Goal: Task Accomplishment & Management: Complete application form

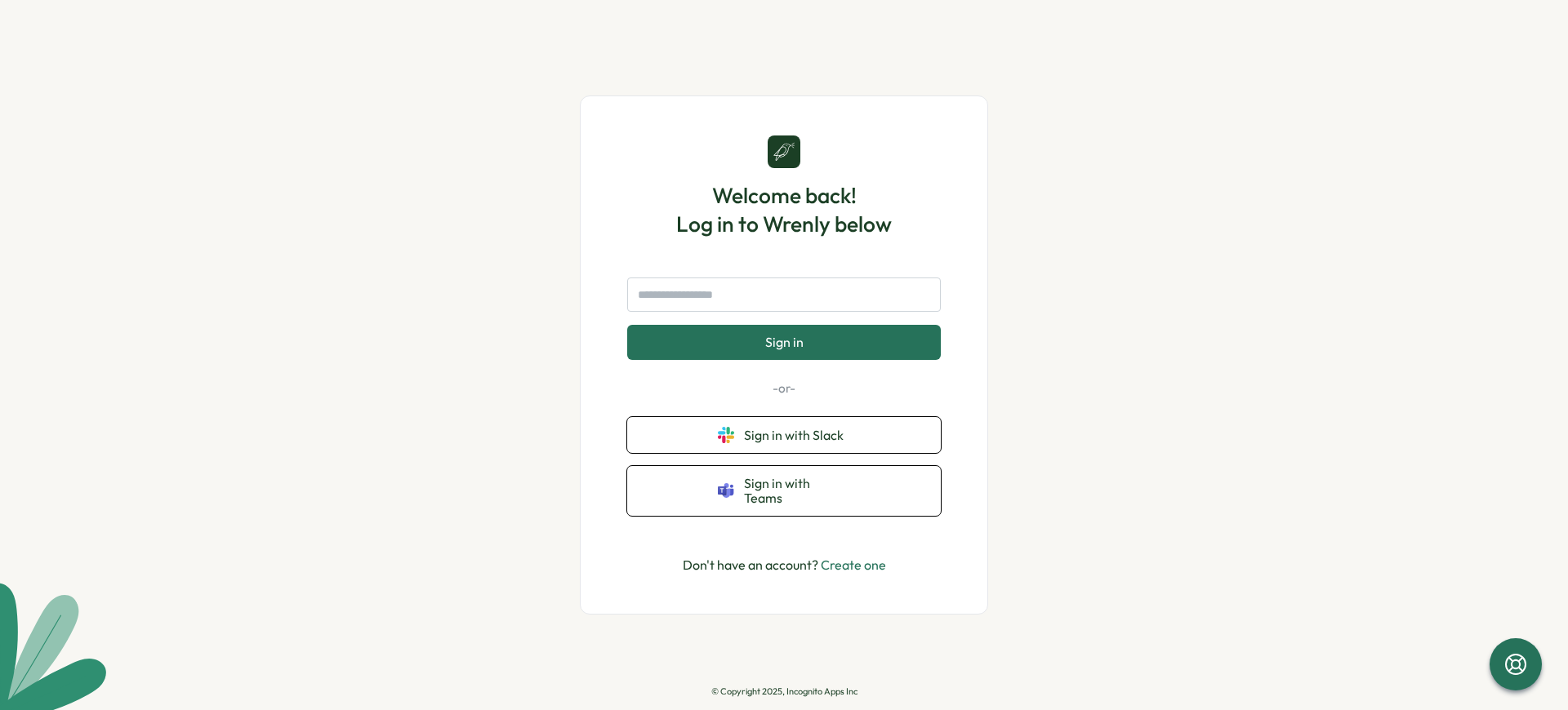
click at [784, 691] on p "© Copyright 2025, Incognito Apps Inc" at bounding box center [784, 692] width 146 height 11
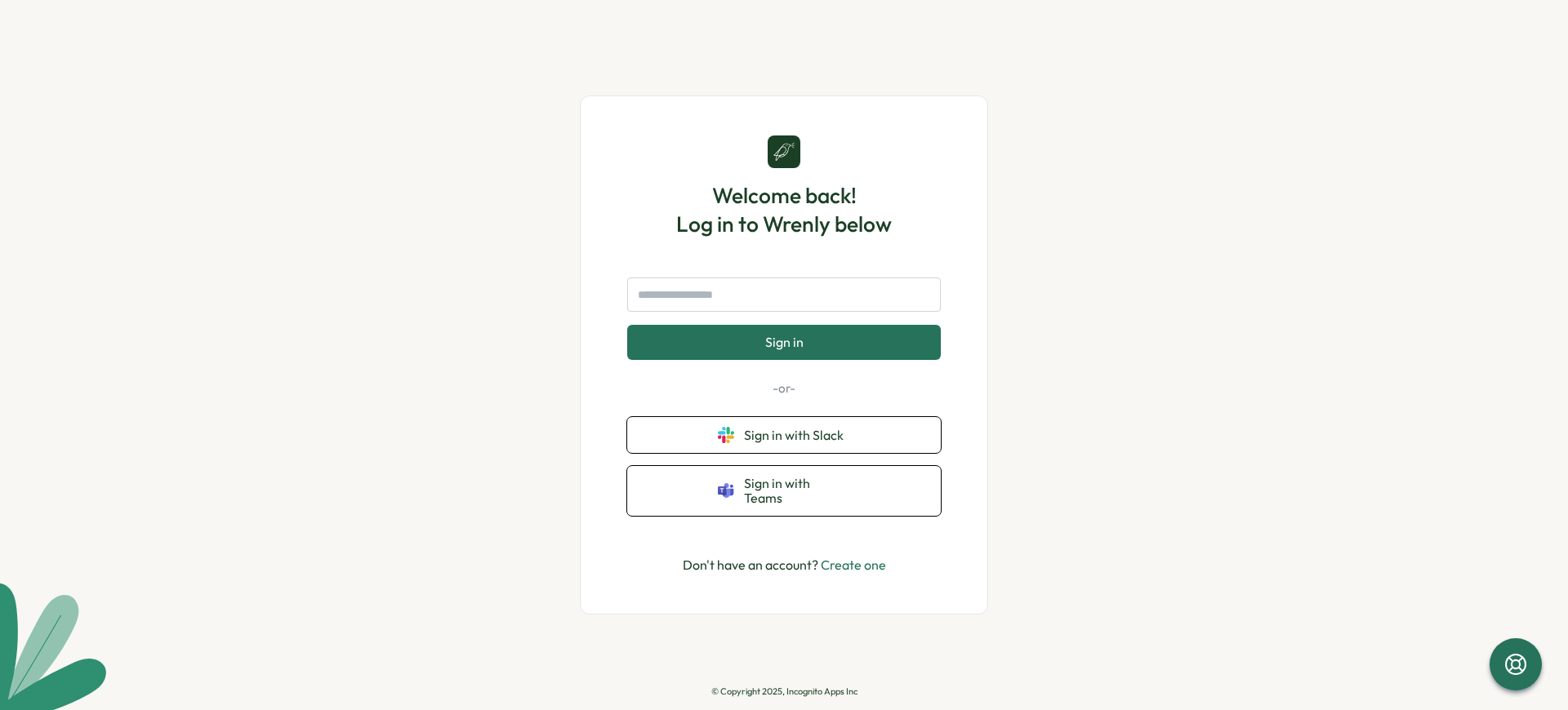
click at [784, 691] on p "© Copyright 2025, Incognito Apps Inc" at bounding box center [784, 692] width 146 height 11
click at [783, 342] on span "Sign in" at bounding box center [784, 342] width 38 height 15
click at [784, 691] on p "© Copyright 2025, Incognito Apps Inc" at bounding box center [784, 692] width 146 height 11
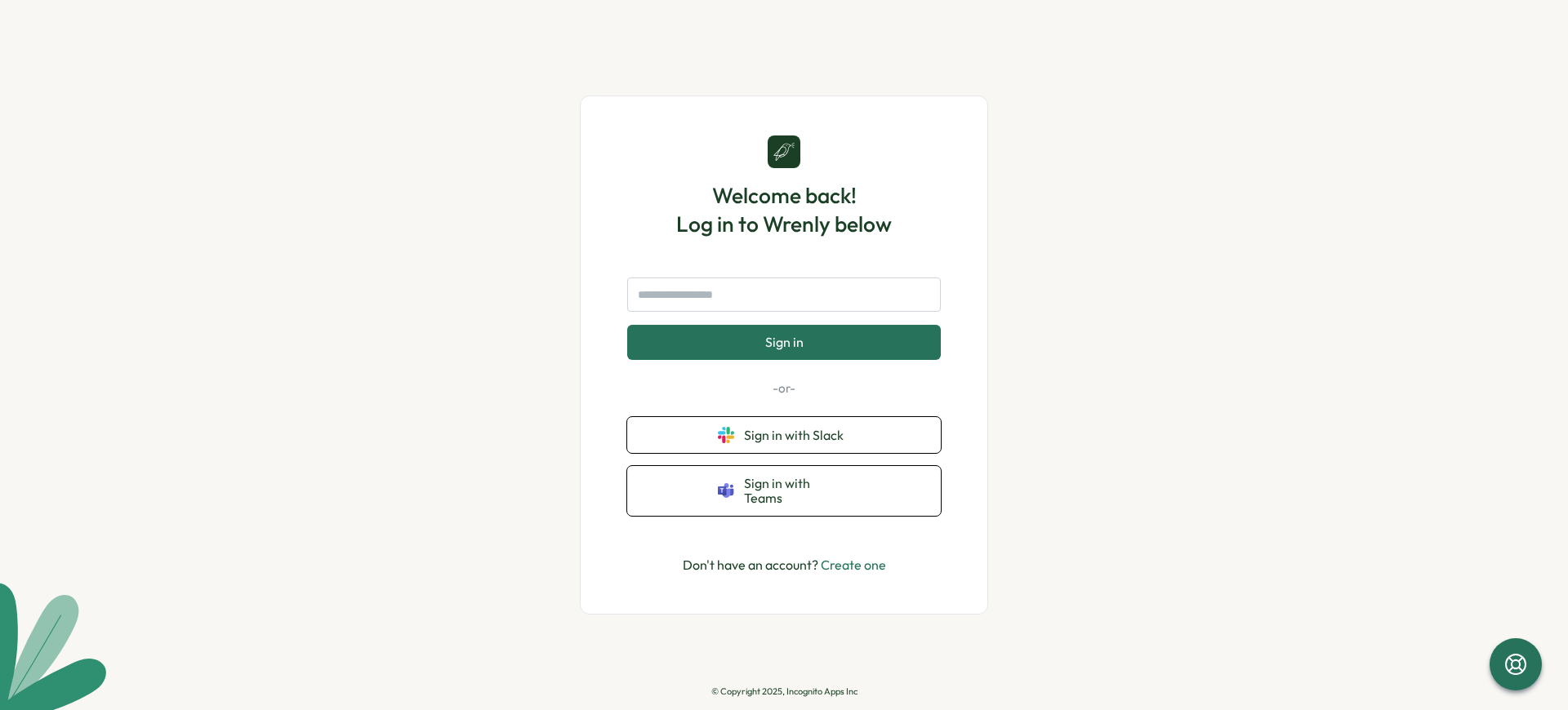
click at [784, 691] on p "© Copyright 2025, Incognito Apps Inc" at bounding box center [784, 692] width 146 height 11
click at [797, 434] on span "Sign in with Slack" at bounding box center [797, 435] width 106 height 15
click at [784, 691] on p "© Copyright 2025, Incognito Apps Inc" at bounding box center [784, 692] width 146 height 11
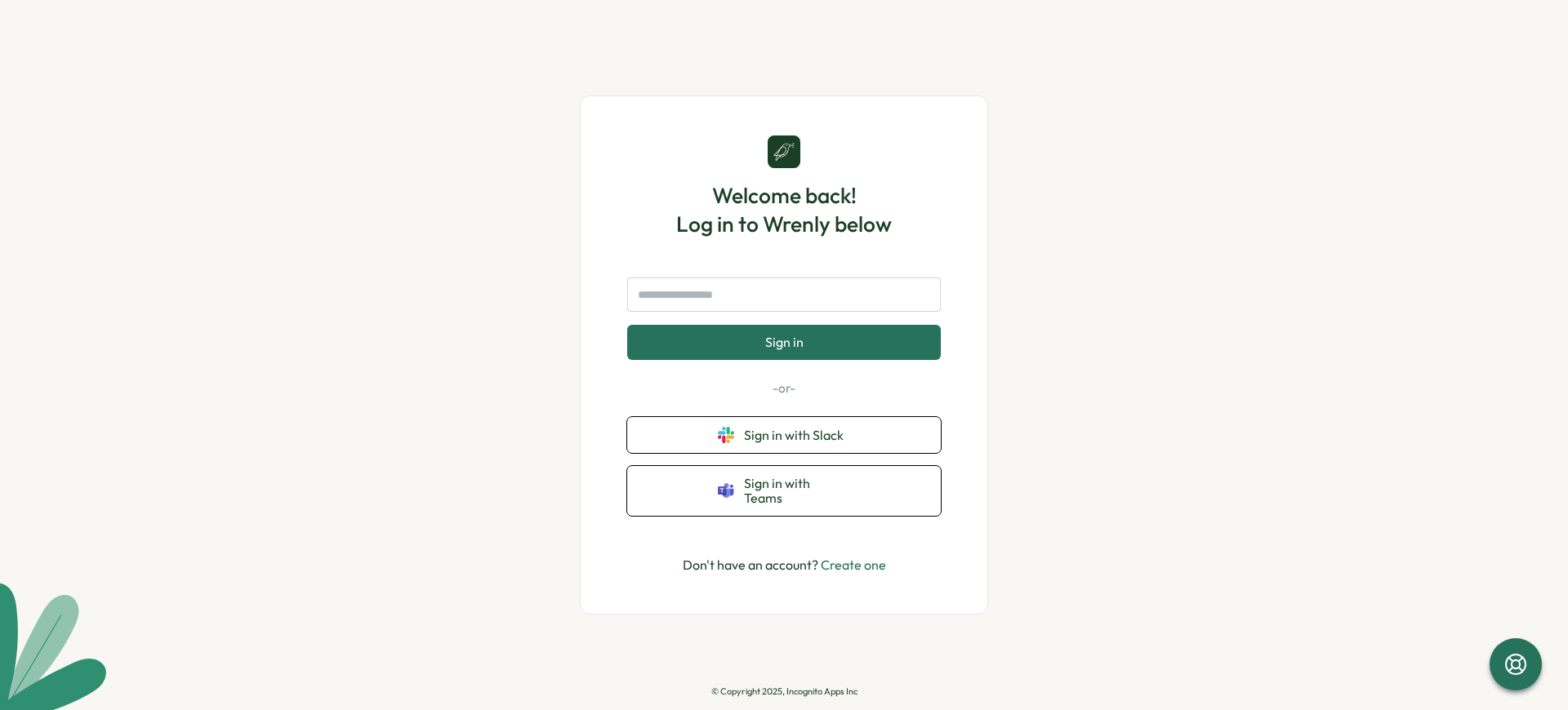
click at [784, 691] on p "© Copyright 2025, Incognito Apps Inc" at bounding box center [784, 692] width 146 height 11
click at [783, 342] on span "Sign in" at bounding box center [784, 342] width 38 height 15
click at [784, 691] on p "© Copyright 2025, Incognito Apps Inc" at bounding box center [784, 692] width 146 height 11
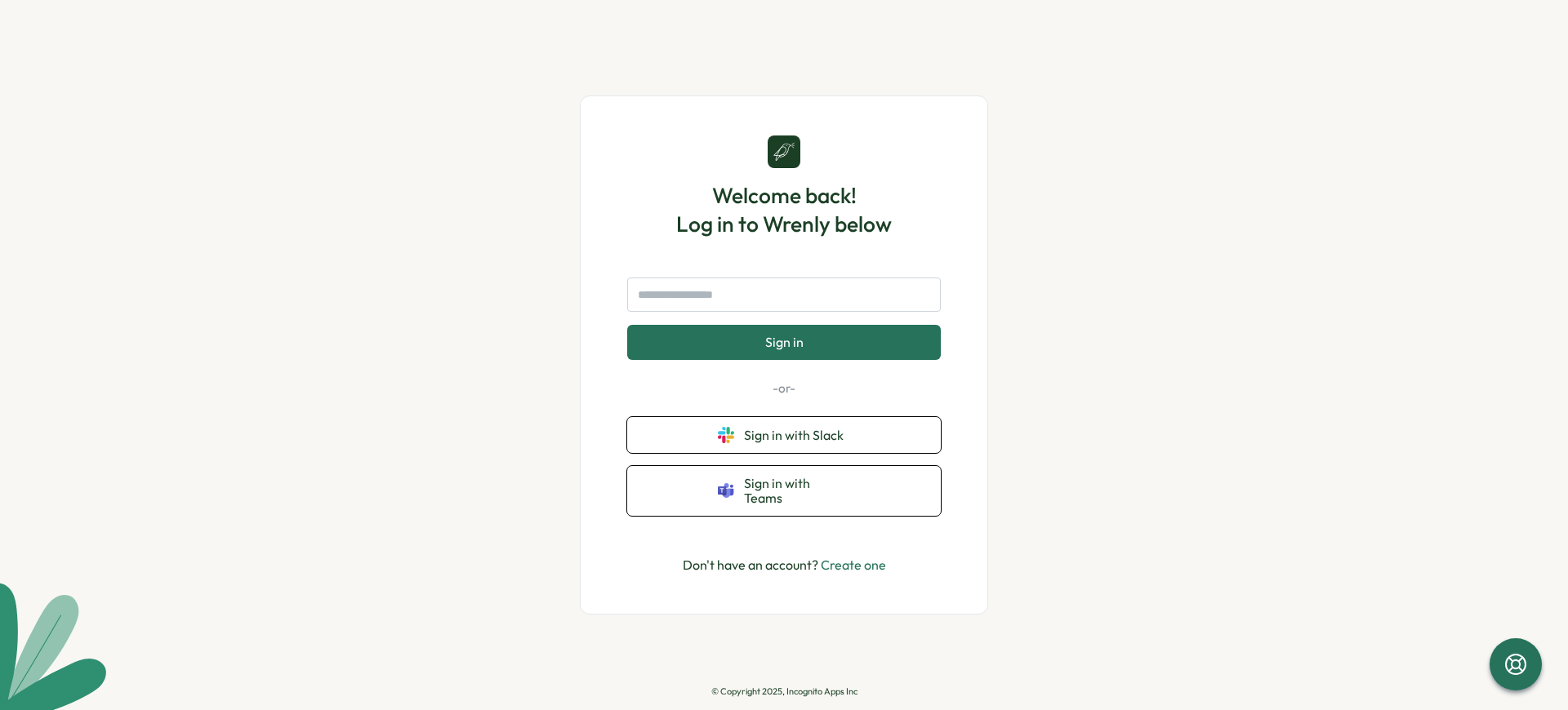
click at [784, 691] on p "© Copyright 2025, Incognito Apps Inc" at bounding box center [784, 692] width 146 height 11
click at [797, 434] on span "Sign in with Slack" at bounding box center [797, 435] width 106 height 15
click at [784, 691] on p "© Copyright 2025, Incognito Apps Inc" at bounding box center [784, 692] width 146 height 11
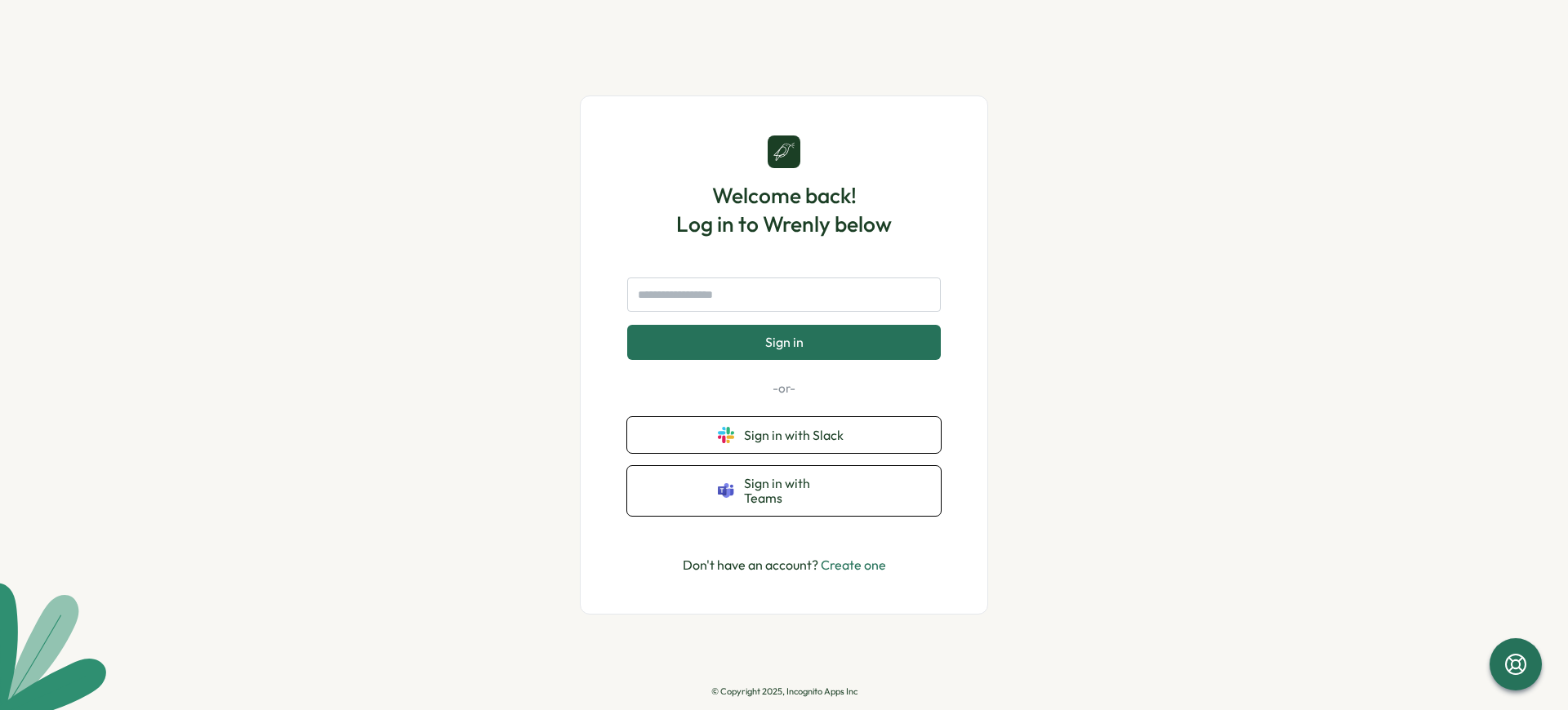
click at [784, 691] on p "© Copyright 2025, Incognito Apps Inc" at bounding box center [784, 692] width 146 height 11
click at [783, 342] on span "Sign in" at bounding box center [784, 342] width 38 height 15
click at [784, 691] on p "© Copyright 2025, Incognito Apps Inc" at bounding box center [784, 692] width 146 height 11
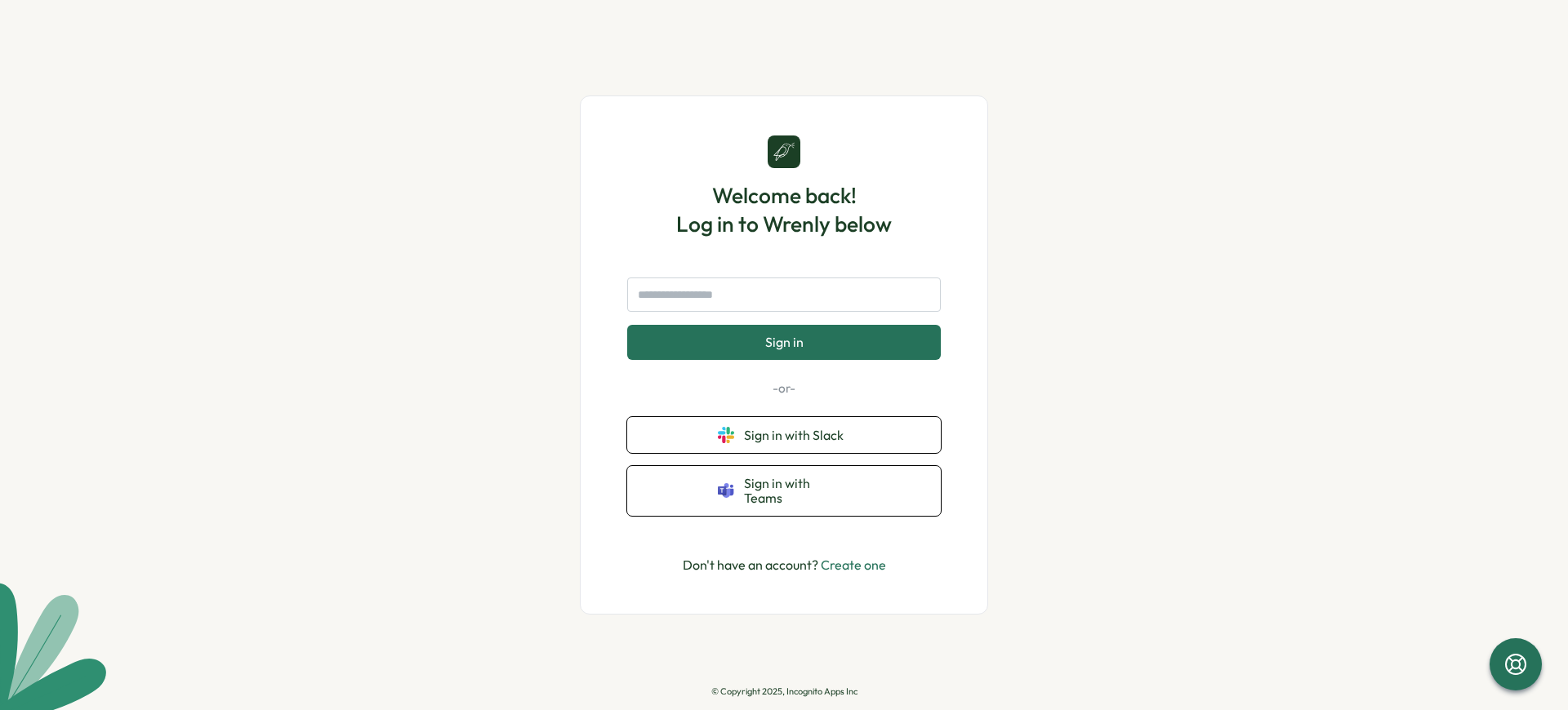
click at [784, 691] on p "© Copyright 2025, Incognito Apps Inc" at bounding box center [784, 692] width 146 height 11
click at [783, 342] on span "Sign in" at bounding box center [784, 342] width 38 height 15
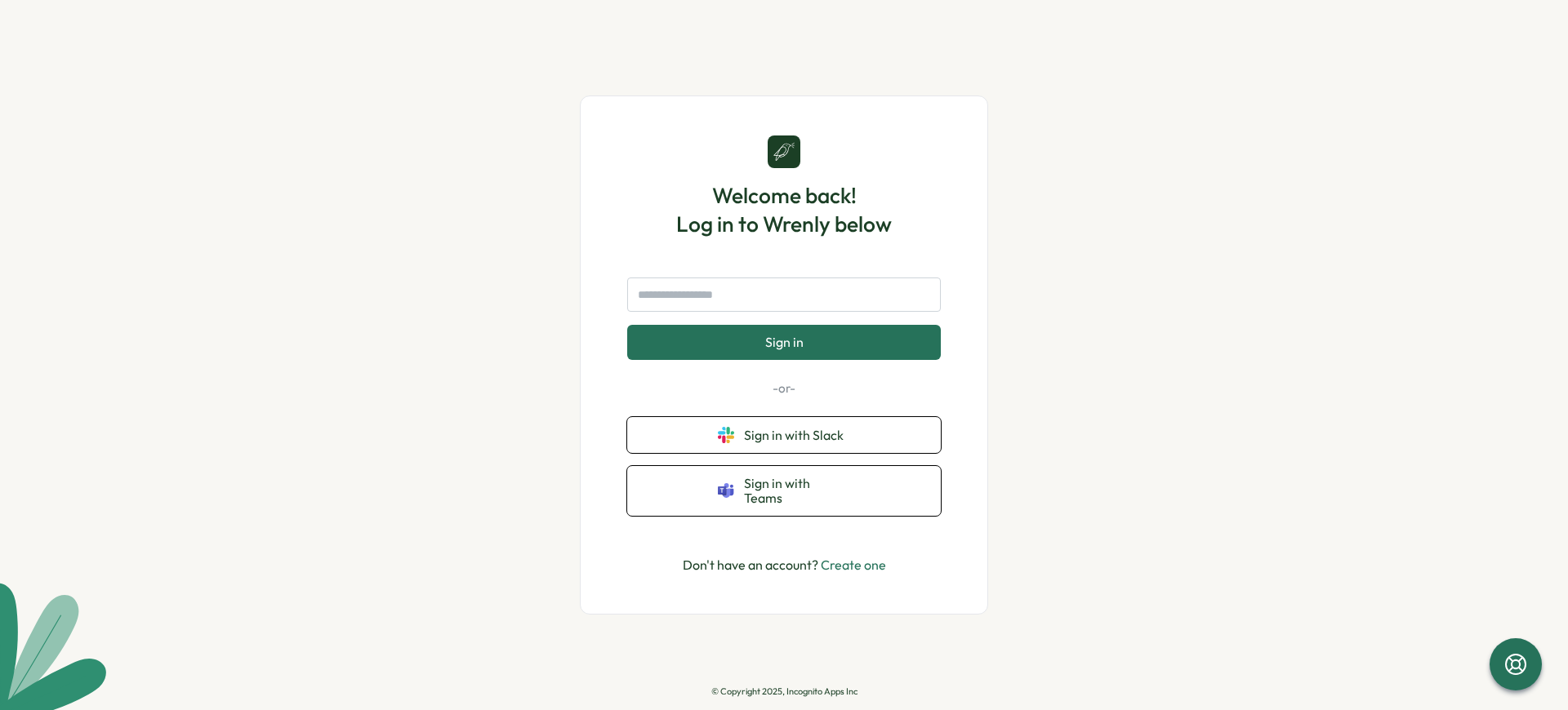
click at [784, 691] on p "© Copyright 2025, Incognito Apps Inc" at bounding box center [784, 692] width 146 height 11
click at [797, 434] on span "Sign in with Slack" at bounding box center [797, 435] width 106 height 15
click at [784, 691] on p "© Copyright 2025, Incognito Apps Inc" at bounding box center [784, 692] width 146 height 11
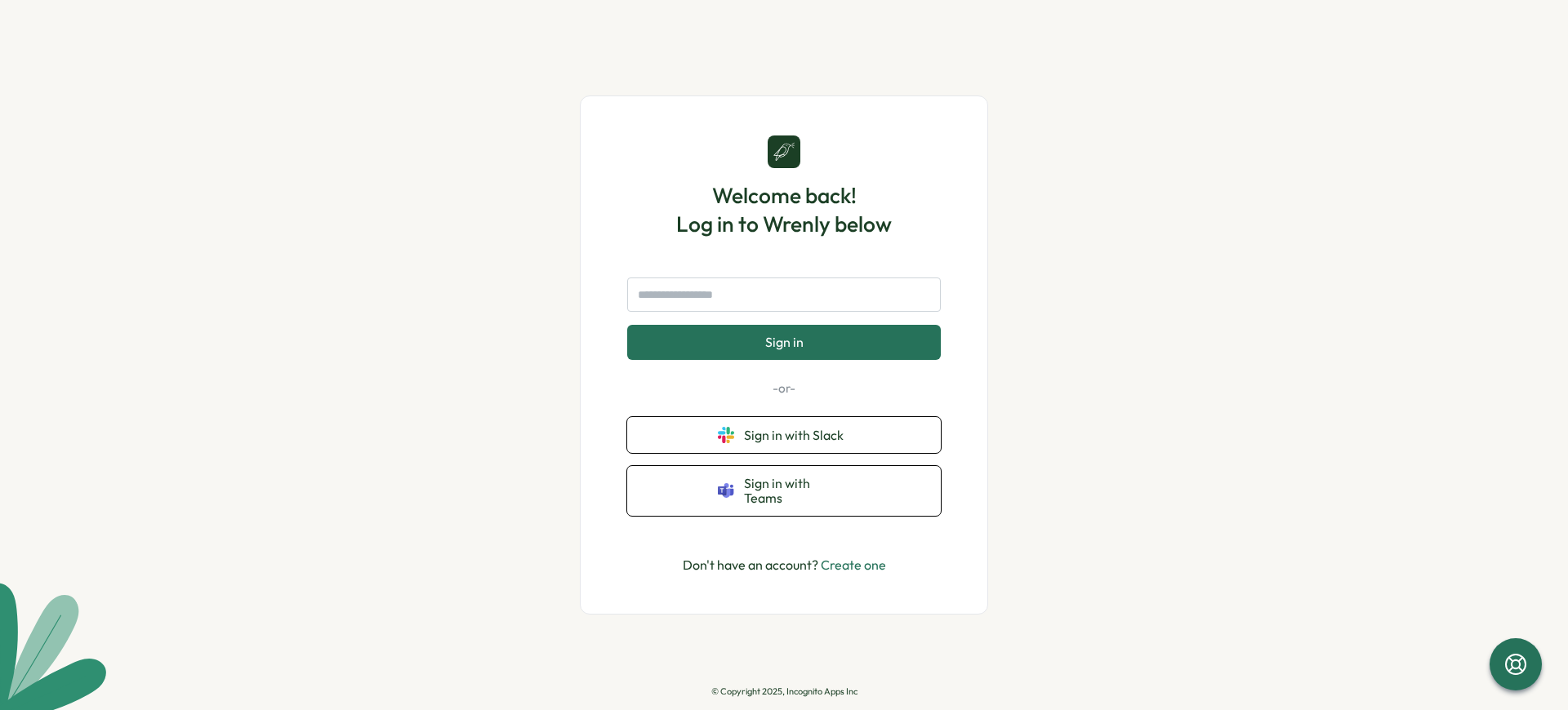
click at [784, 691] on p "© Copyright 2025, Incognito Apps Inc" at bounding box center [784, 692] width 146 height 11
click at [797, 491] on span "Sign in with Teams" at bounding box center [797, 491] width 106 height 30
click at [784, 691] on p "© Copyright 2025, Incognito Apps Inc" at bounding box center [784, 692] width 146 height 11
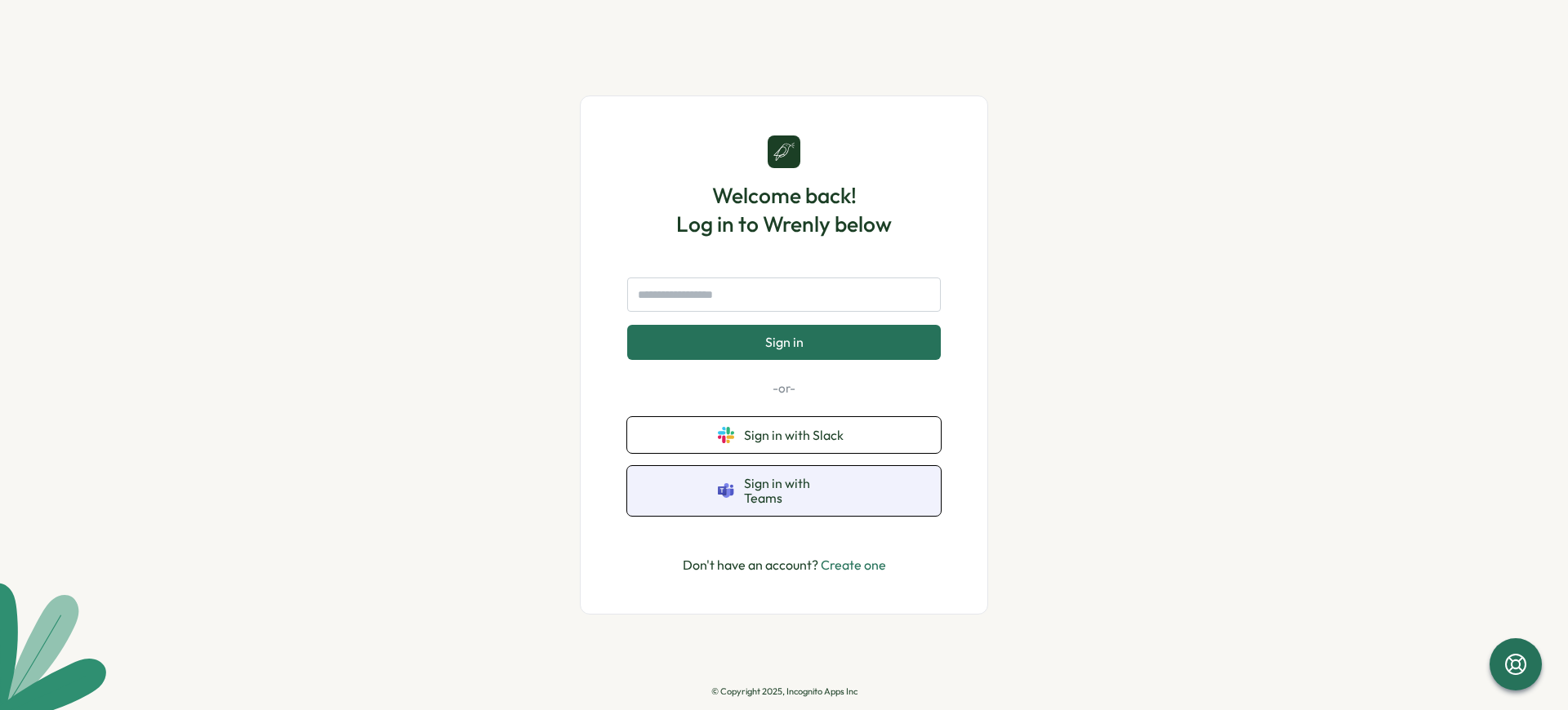
click at [784, 691] on p "© Copyright 2025, Incognito Apps Inc" at bounding box center [784, 692] width 146 height 11
click at [797, 491] on span "Sign in with Teams" at bounding box center [797, 491] width 106 height 30
click at [784, 691] on p "© Copyright 2025, Incognito Apps Inc" at bounding box center [784, 692] width 146 height 11
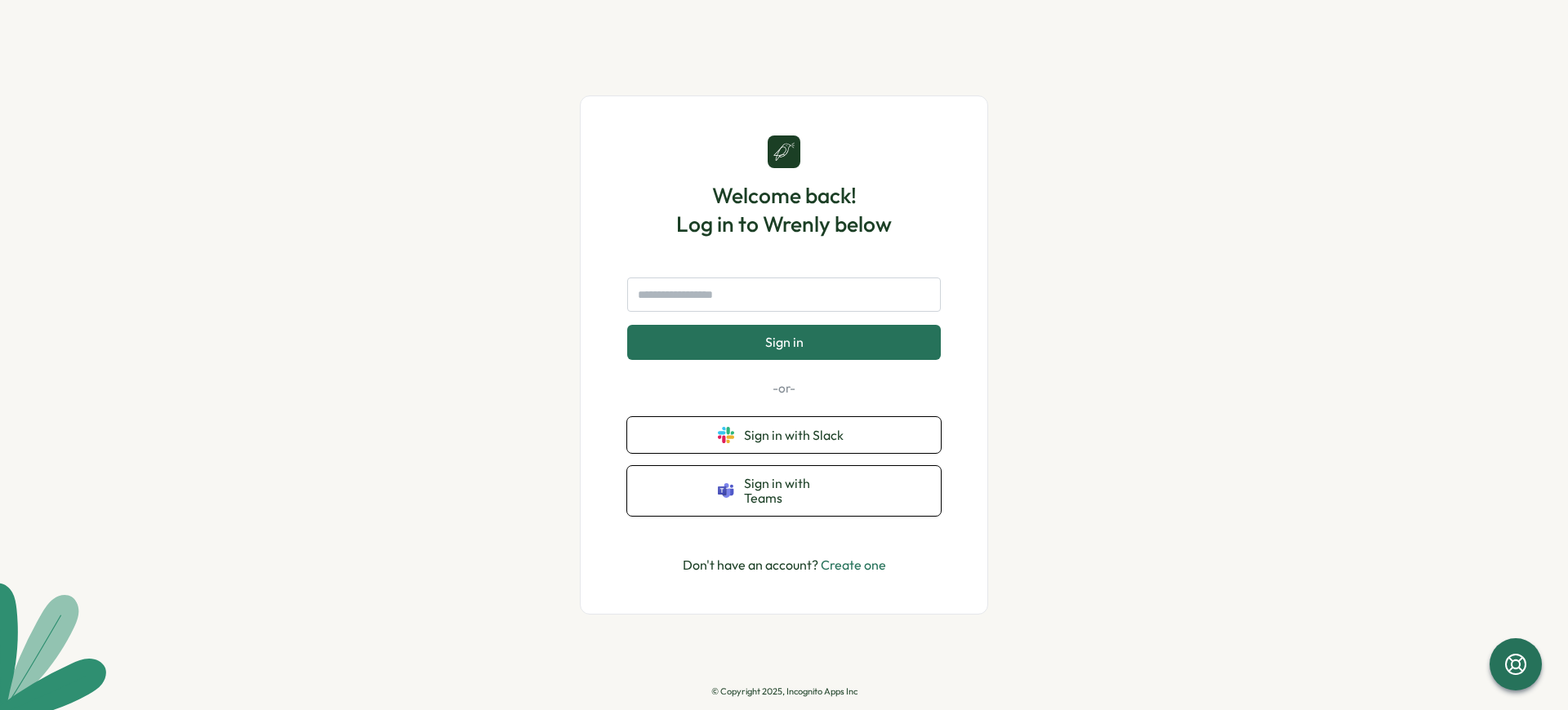
click at [784, 691] on p "© Copyright 2025, Incognito Apps Inc" at bounding box center [784, 692] width 146 height 11
click at [797, 434] on span "Sign in with Slack" at bounding box center [797, 435] width 106 height 15
click at [784, 691] on p "© Copyright 2025, Incognito Apps Inc" at bounding box center [784, 692] width 146 height 11
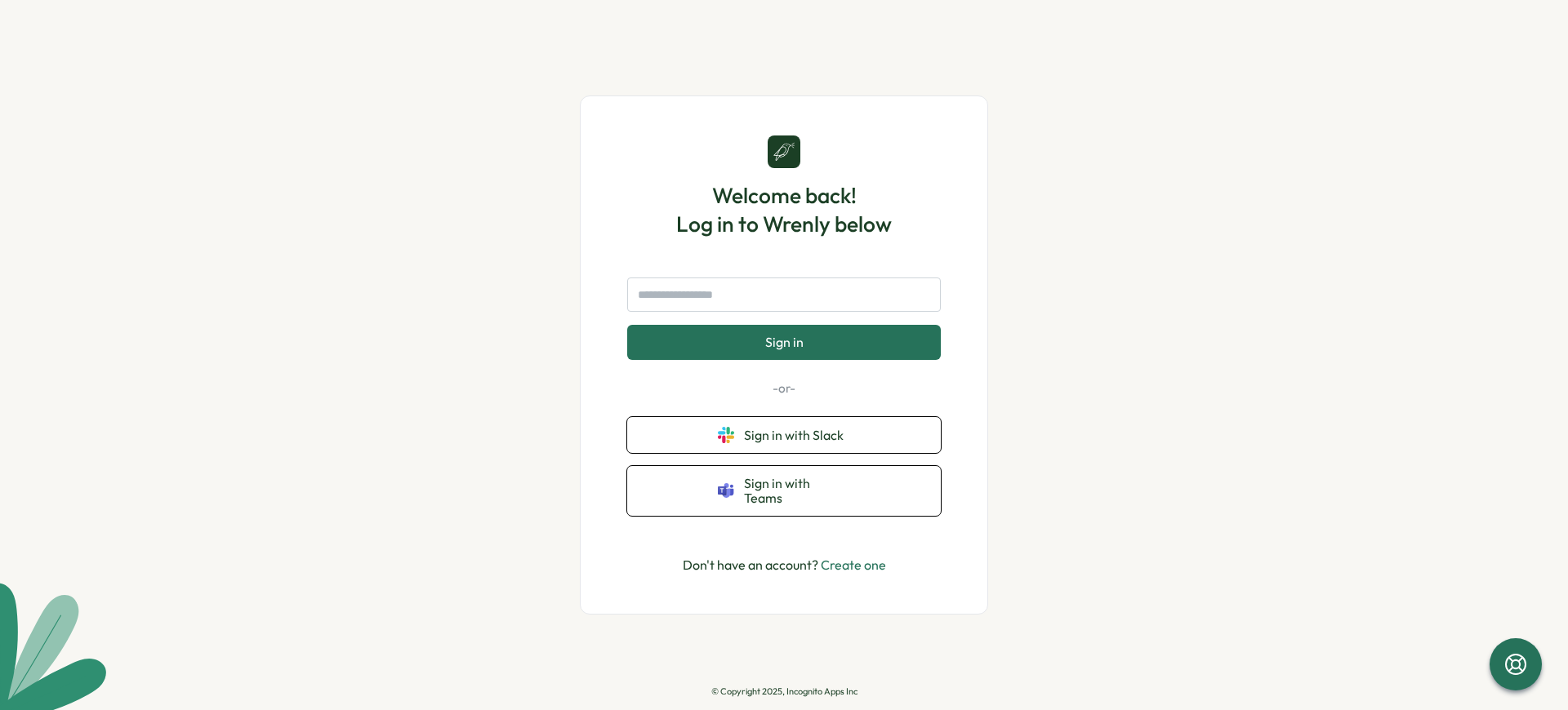
click at [784, 691] on p "© Copyright 2025, Incognito Apps Inc" at bounding box center [784, 692] width 146 height 11
click at [783, 342] on span "Sign in" at bounding box center [784, 342] width 38 height 15
click at [784, 691] on p "© Copyright 2025, Incognito Apps Inc" at bounding box center [784, 692] width 146 height 11
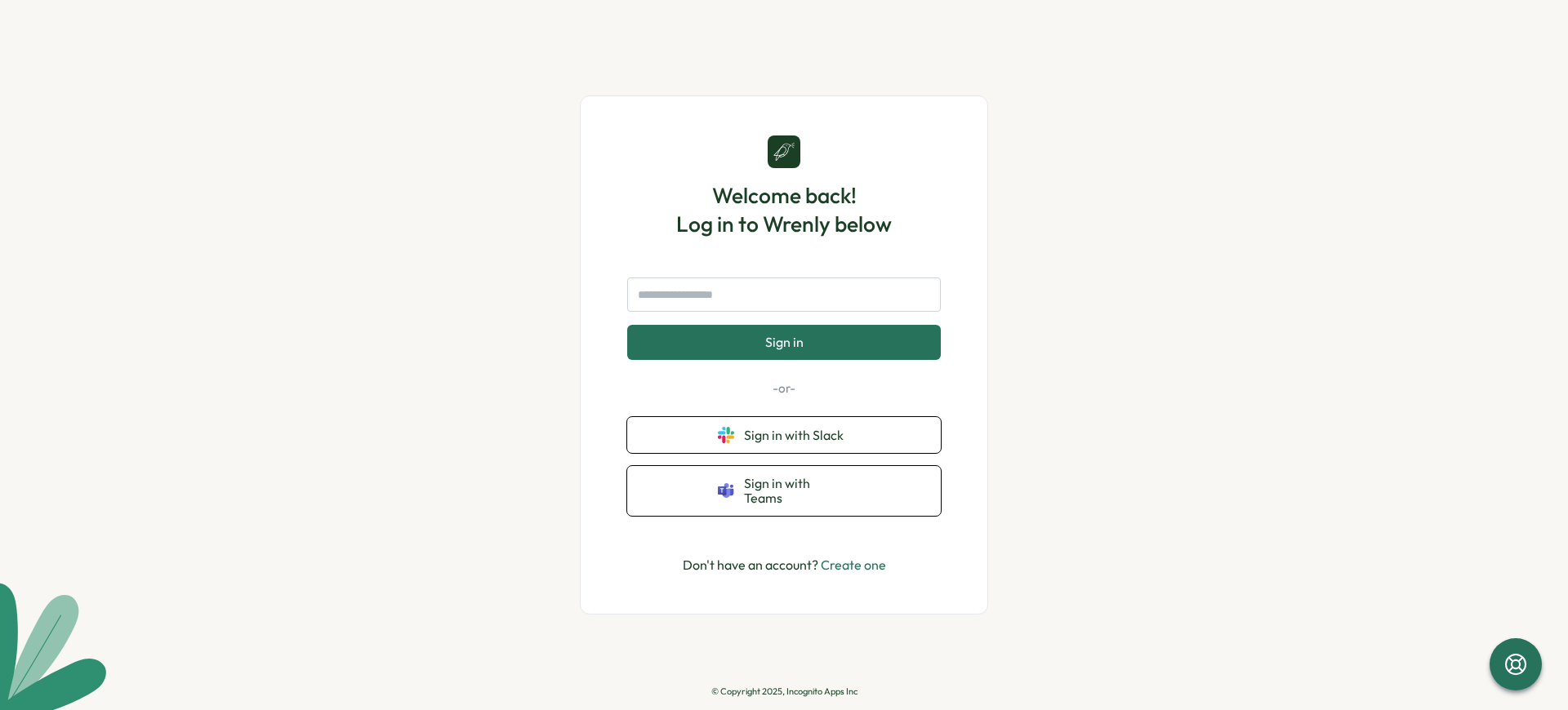
click at [784, 691] on p "© Copyright 2025, Incognito Apps Inc" at bounding box center [784, 692] width 146 height 11
click at [797, 491] on span "Sign in with Teams" at bounding box center [797, 491] width 106 height 30
click at [784, 691] on p "© Copyright 2025, Incognito Apps Inc" at bounding box center [784, 692] width 146 height 11
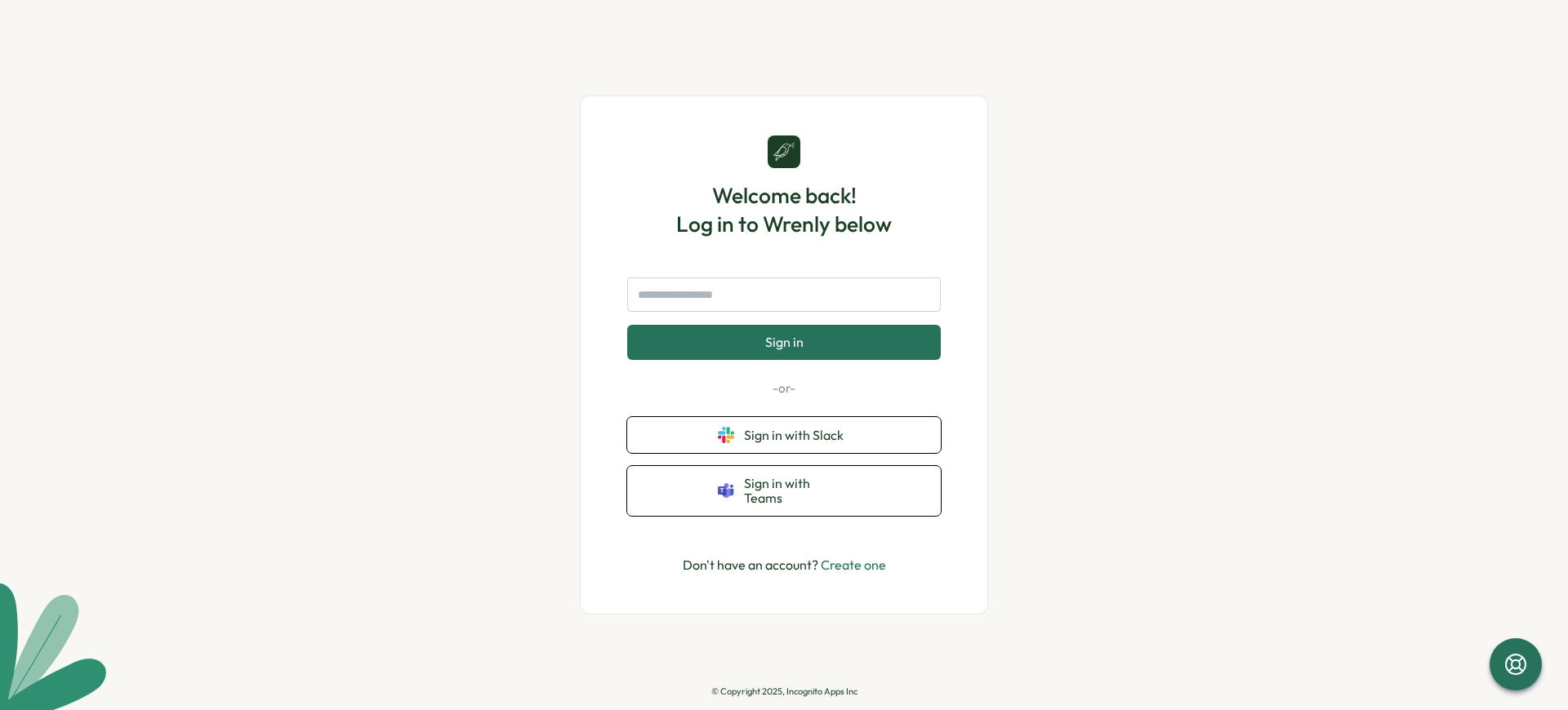
click at [854, 564] on link "Create one" at bounding box center [854, 565] width 65 height 16
click at [784, 691] on p "© Copyright 2025, Incognito Apps Inc" at bounding box center [784, 692] width 146 height 11
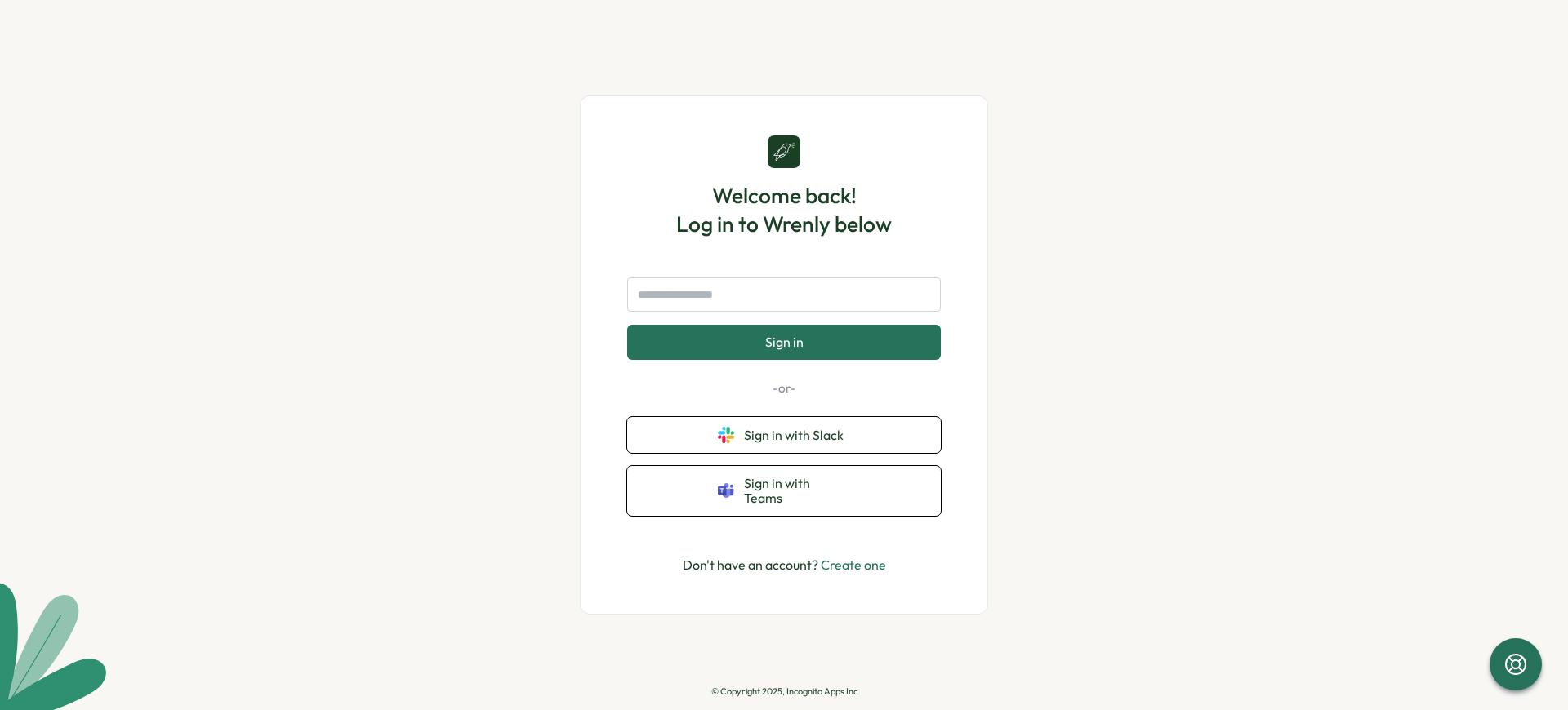
click at [784, 691] on p "© Copyright 2025, Incognito Apps Inc" at bounding box center [784, 692] width 146 height 11
click at [783, 342] on span "Sign in" at bounding box center [784, 342] width 38 height 15
click at [784, 691] on p "© Copyright 2025, Incognito Apps Inc" at bounding box center [784, 692] width 146 height 11
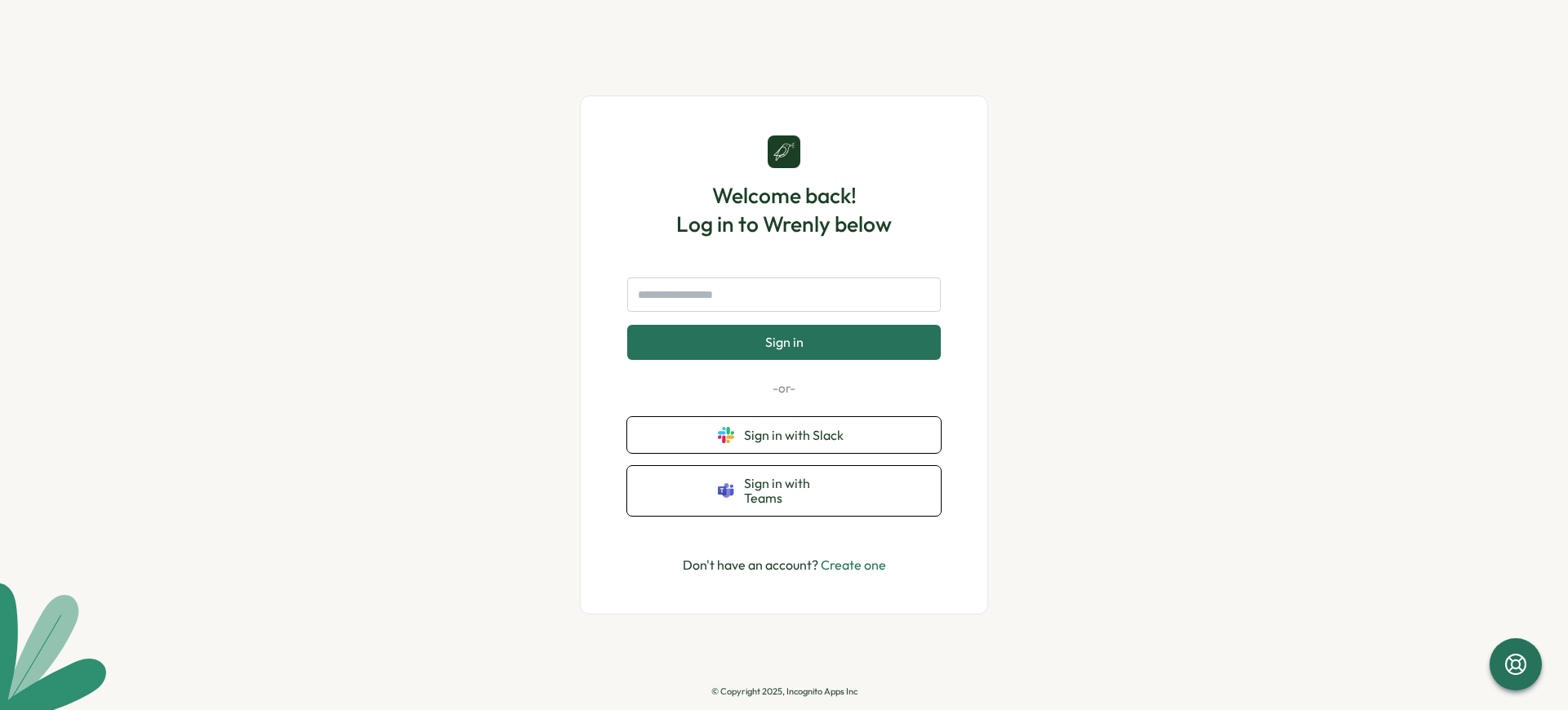
click at [784, 691] on p "© Copyright 2025, Incognito Apps Inc" at bounding box center [784, 692] width 146 height 11
click at [854, 564] on link "Create one" at bounding box center [854, 565] width 65 height 16
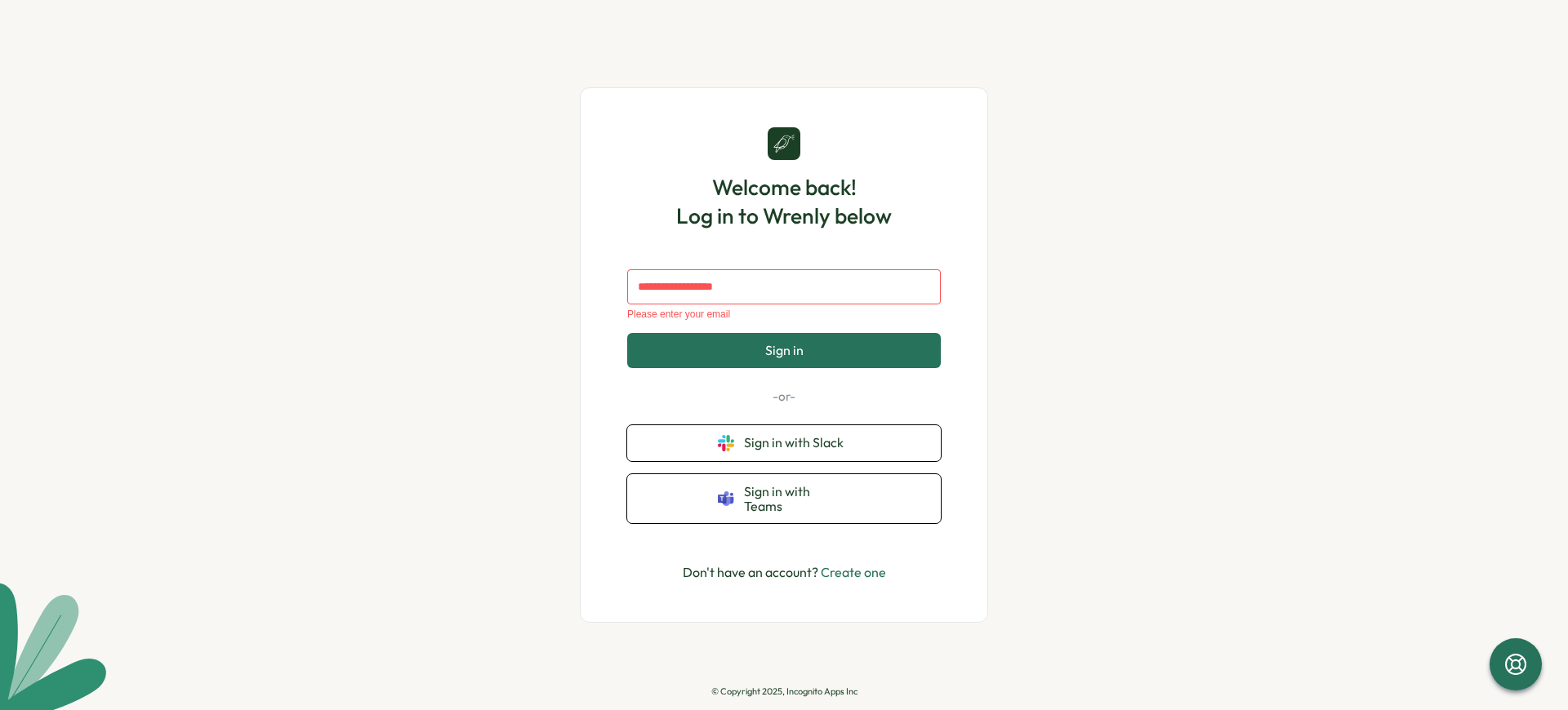
click at [784, 691] on p "© Copyright 2025, Incognito Apps Inc" at bounding box center [784, 692] width 146 height 11
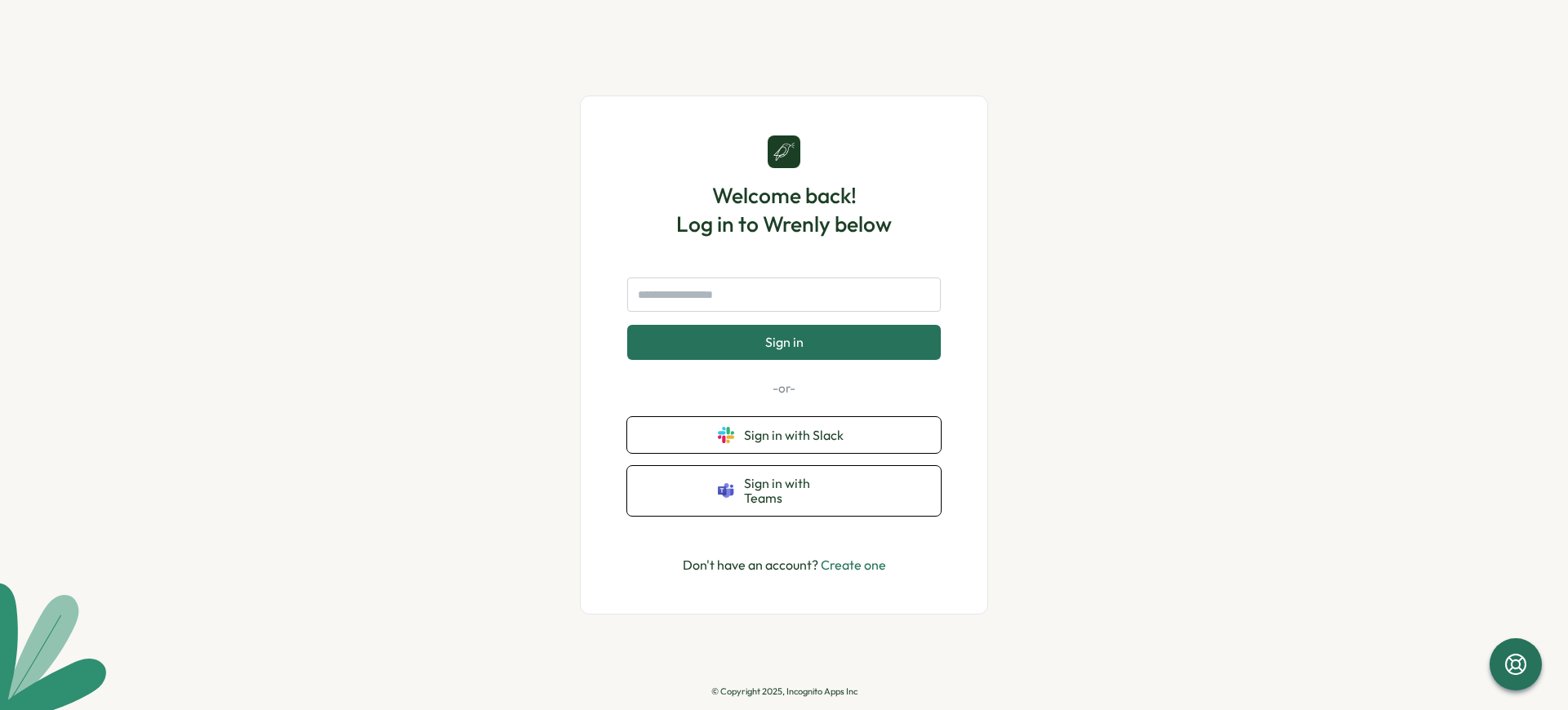
click at [784, 691] on p "© Copyright 2025, Incognito Apps Inc" at bounding box center [784, 692] width 146 height 11
click at [797, 434] on span "Sign in with Slack" at bounding box center [797, 435] width 106 height 15
click at [784, 691] on p "© Copyright 2025, Incognito Apps Inc" at bounding box center [784, 692] width 146 height 11
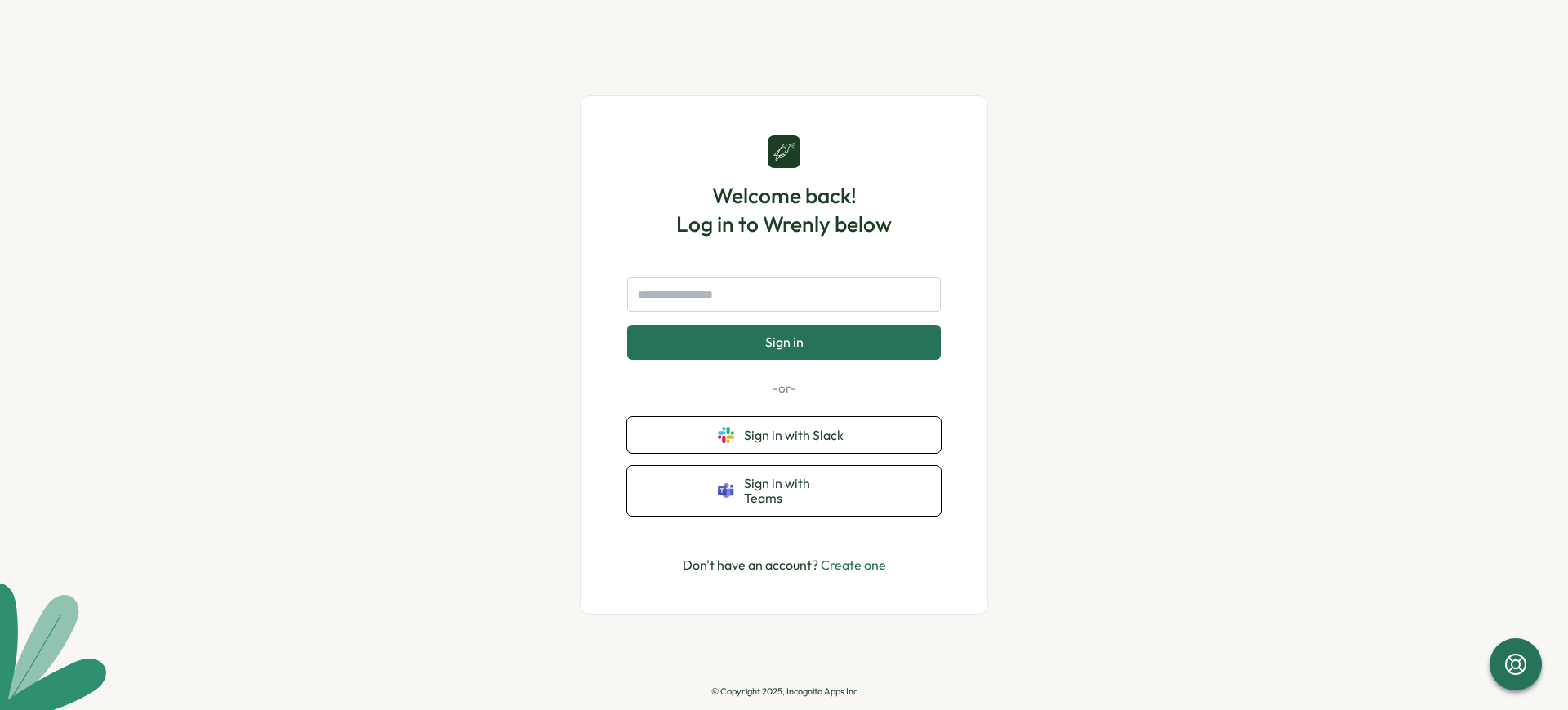
click at [784, 691] on p "© Copyright 2025, Incognito Apps Inc" at bounding box center [784, 692] width 146 height 11
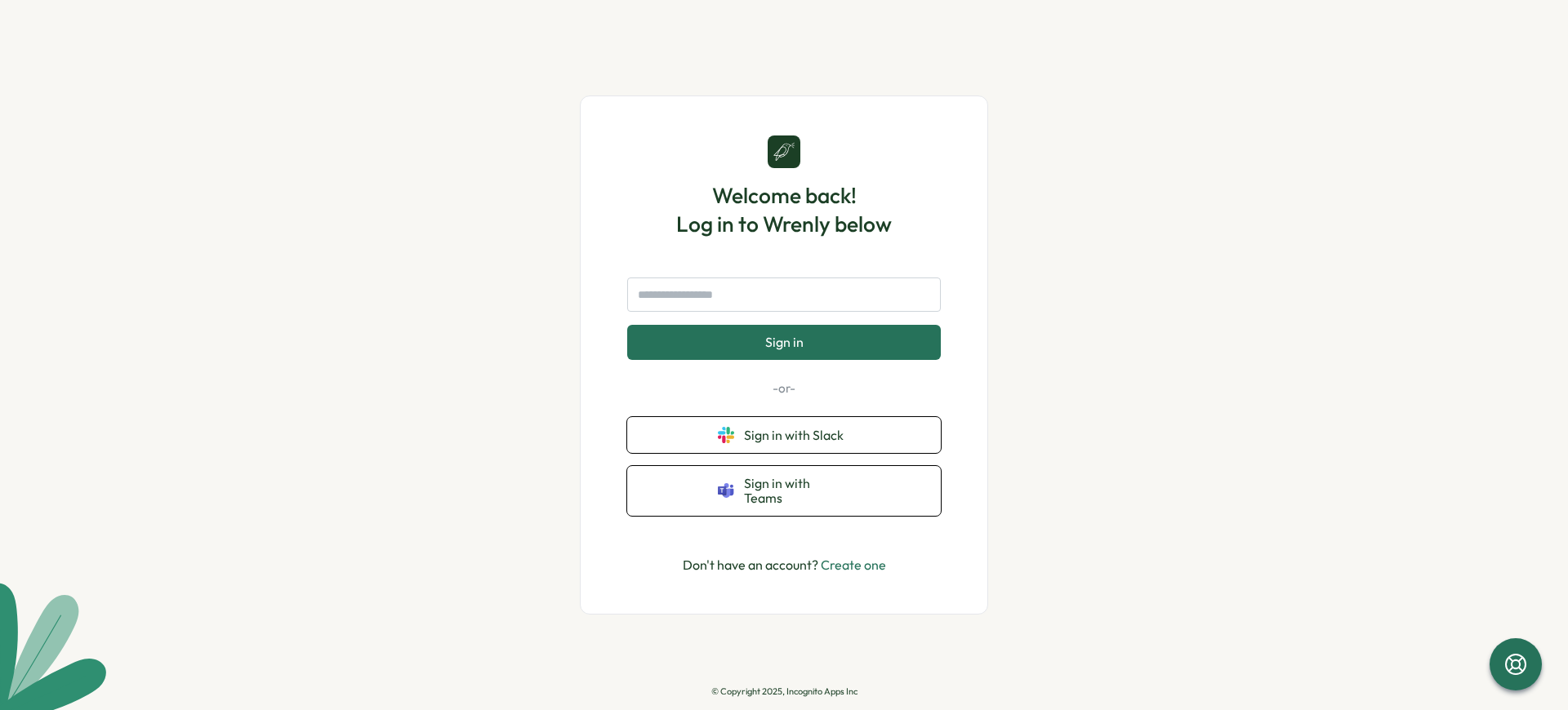
click at [784, 691] on p "© Copyright 2025, Incognito Apps Inc" at bounding box center [784, 692] width 146 height 11
click at [783, 342] on span "Sign in" at bounding box center [784, 342] width 38 height 15
click at [784, 691] on p "© Copyright 2025, Incognito Apps Inc" at bounding box center [784, 692] width 146 height 11
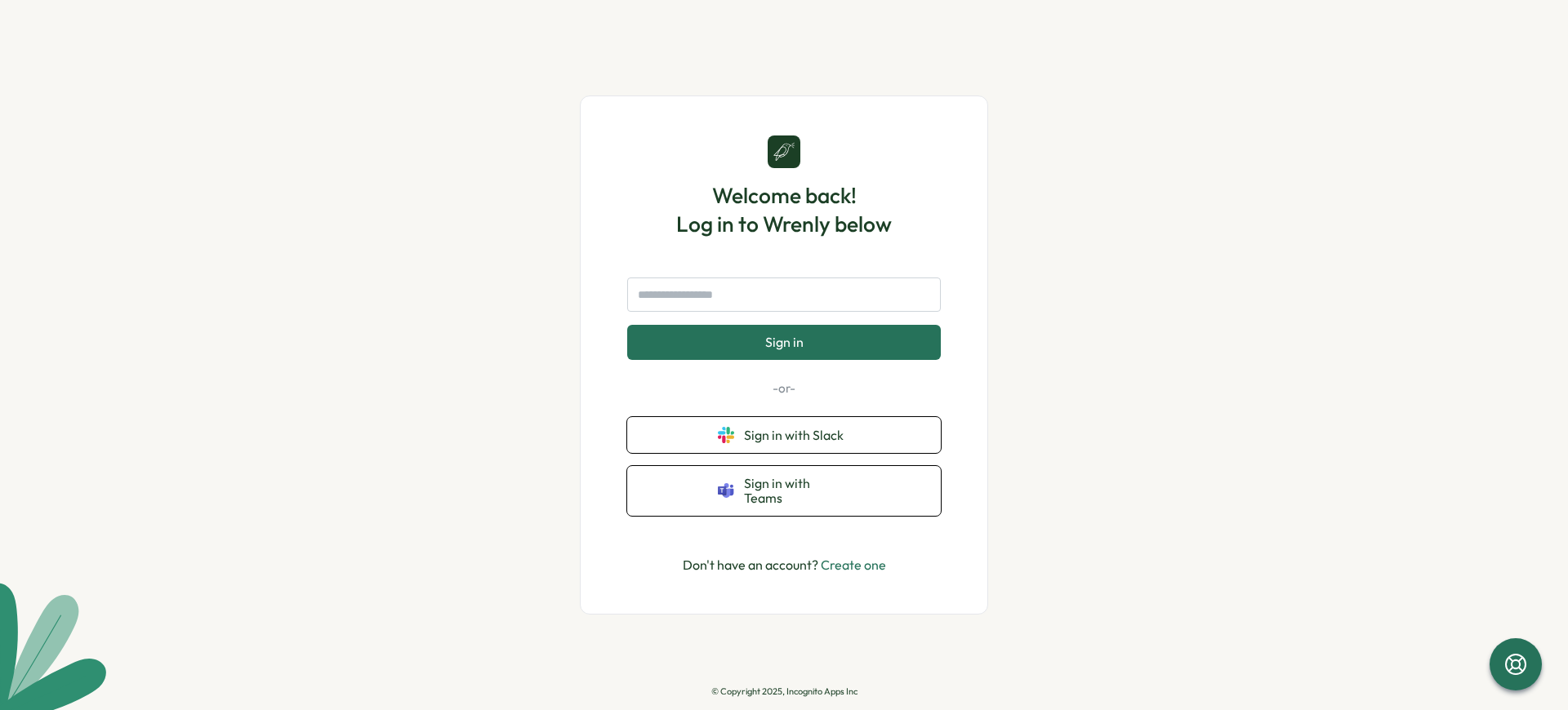
click at [784, 691] on p "© Copyright 2025, Incognito Apps Inc" at bounding box center [784, 692] width 146 height 11
click at [797, 434] on span "Sign in with Slack" at bounding box center [797, 435] width 106 height 15
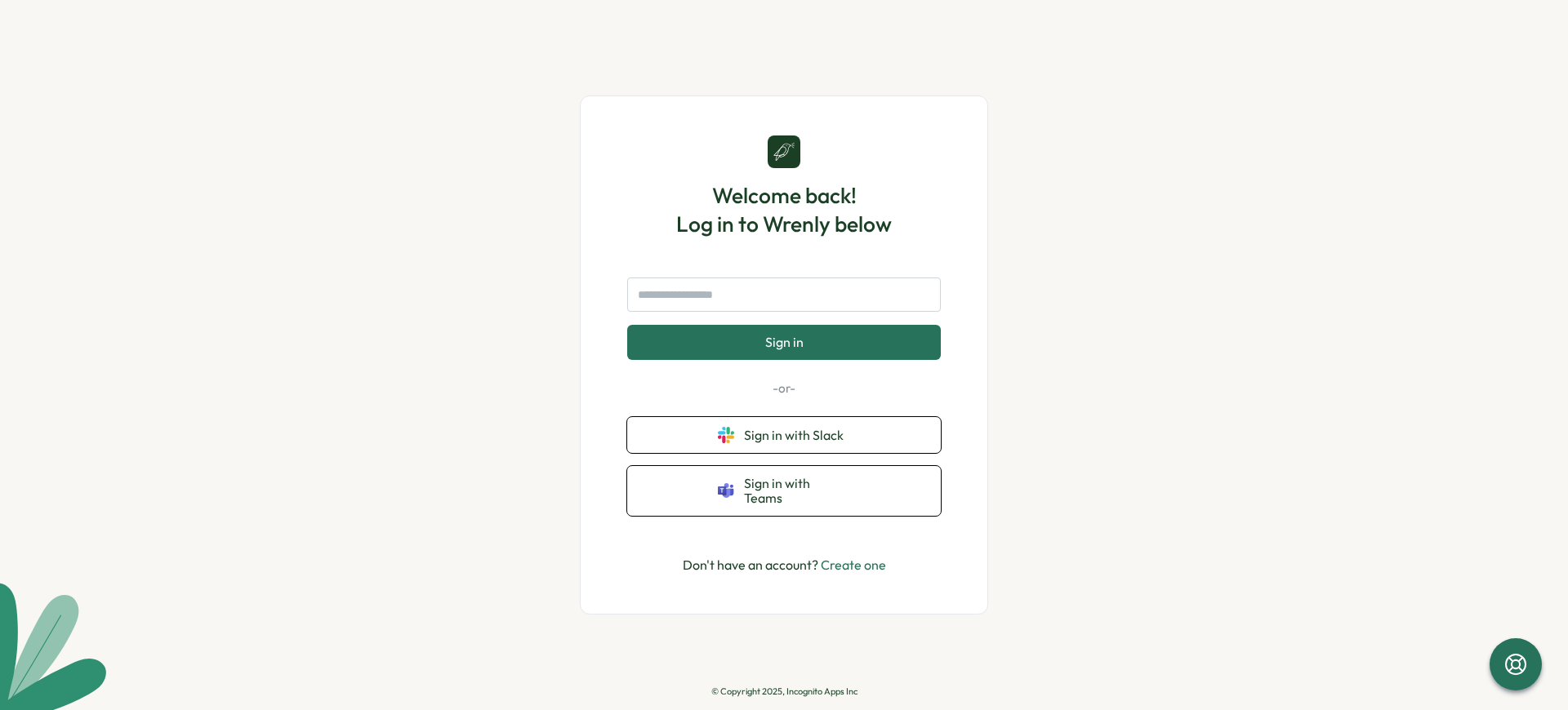
click at [784, 691] on p "© Copyright 2025, Incognito Apps Inc" at bounding box center [784, 692] width 146 height 11
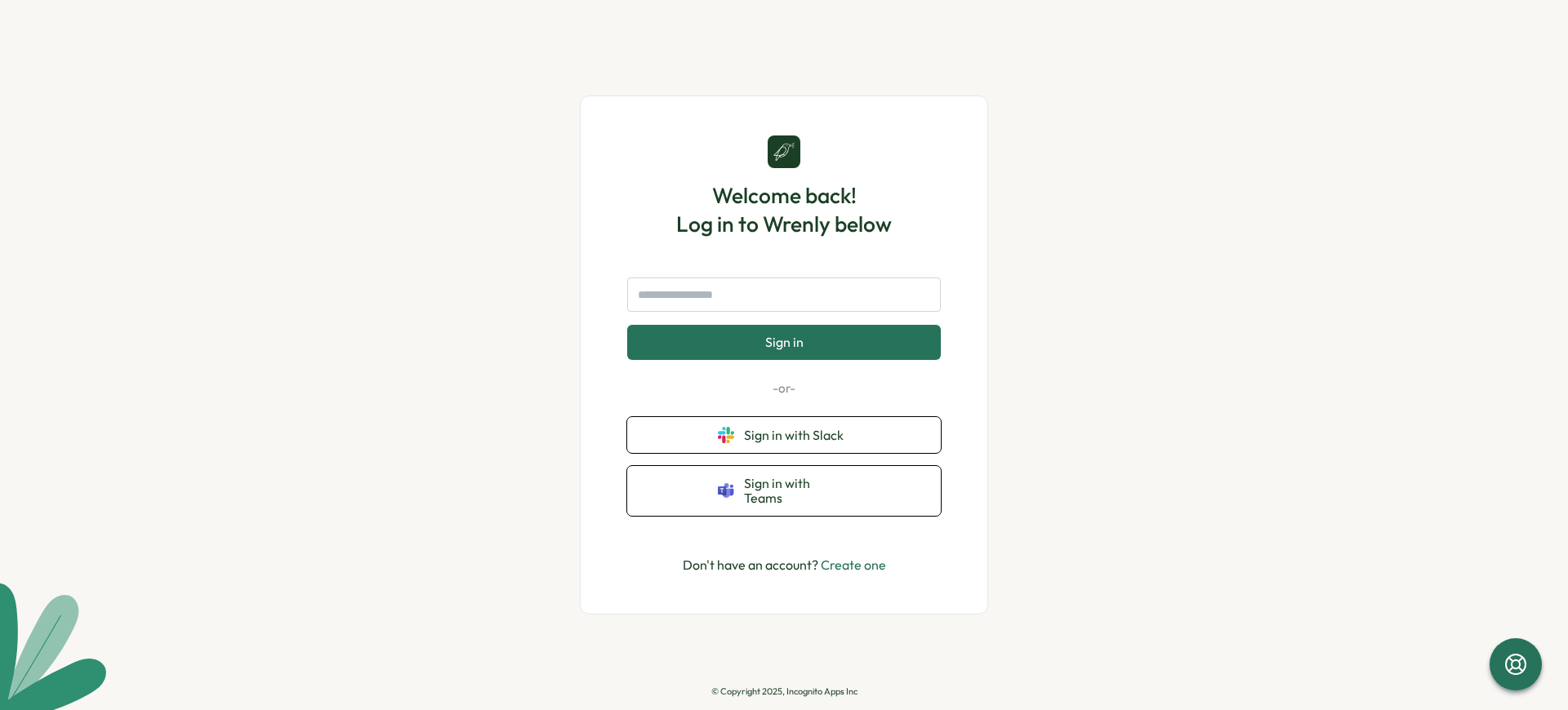
click at [784, 691] on p "© Copyright 2025, Incognito Apps Inc" at bounding box center [784, 692] width 146 height 11
click at [797, 491] on span "Sign in with Teams" at bounding box center [797, 491] width 106 height 30
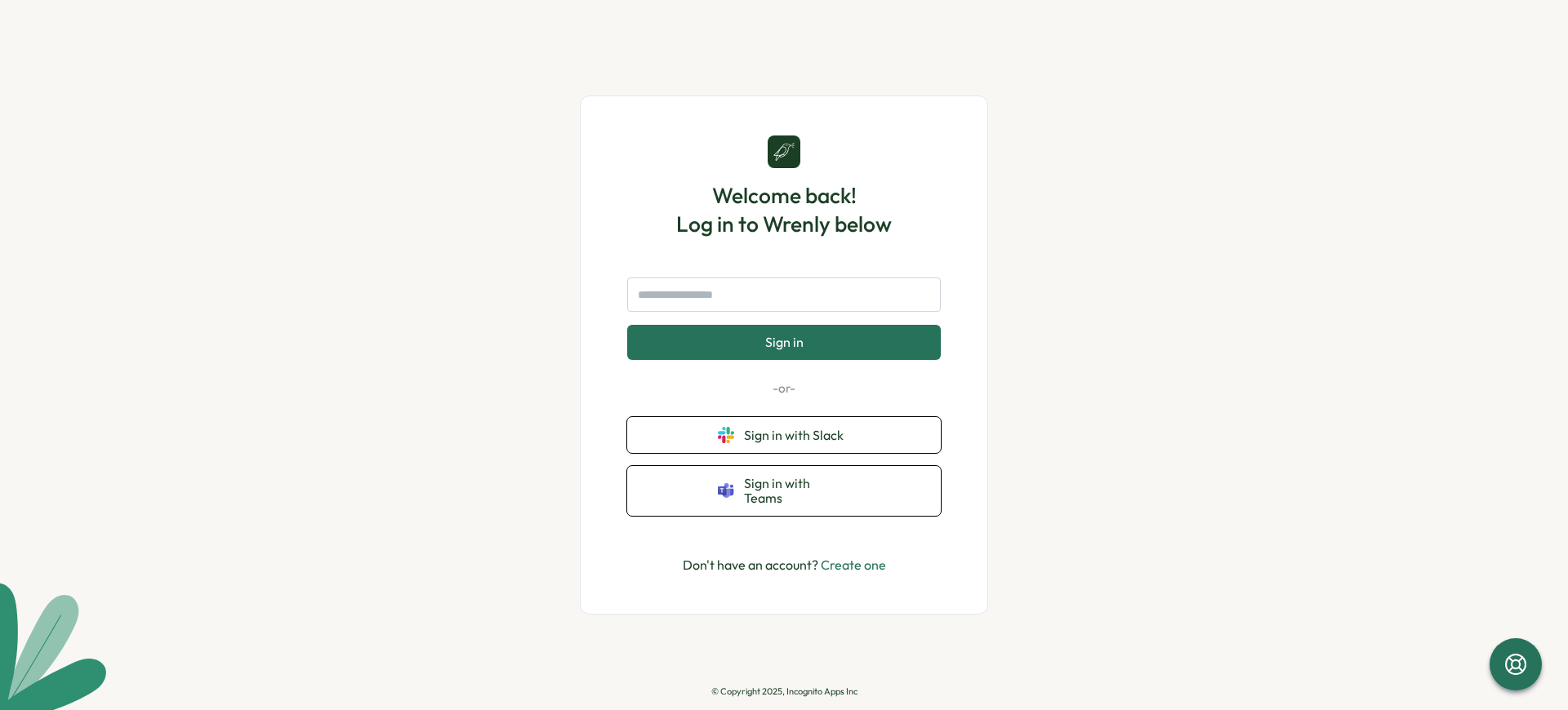
click at [784, 691] on p "© Copyright 2025, Incognito Apps Inc" at bounding box center [784, 692] width 146 height 11
click at [783, 342] on span "Sign in" at bounding box center [784, 342] width 38 height 15
click at [784, 691] on p "© Copyright 2025, Incognito Apps Inc" at bounding box center [784, 692] width 146 height 11
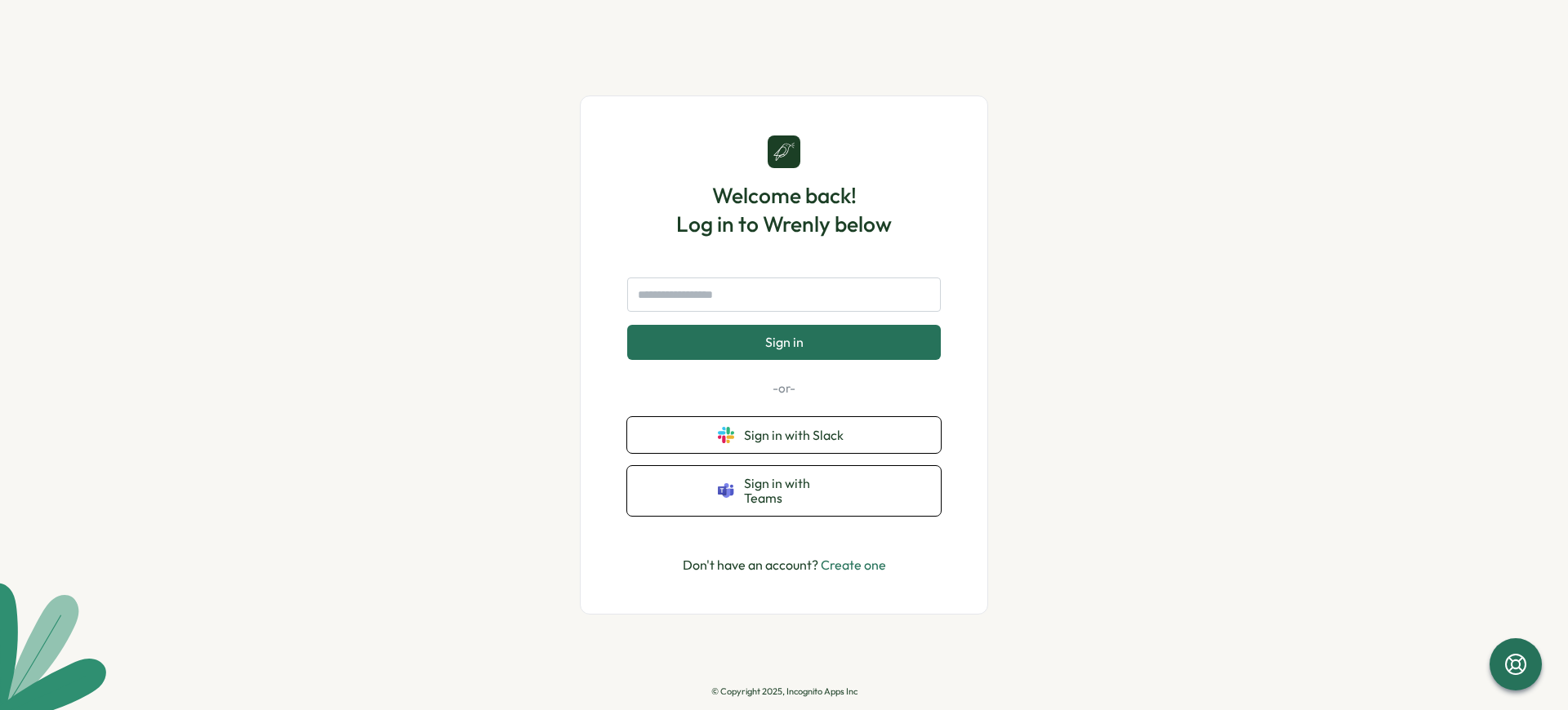
click at [784, 691] on p "© Copyright 2025, Incognito Apps Inc" at bounding box center [784, 692] width 146 height 11
click at [797, 434] on span "Sign in with Slack" at bounding box center [797, 435] width 106 height 15
click at [784, 691] on p "© Copyright 2025, Incognito Apps Inc" at bounding box center [784, 692] width 146 height 11
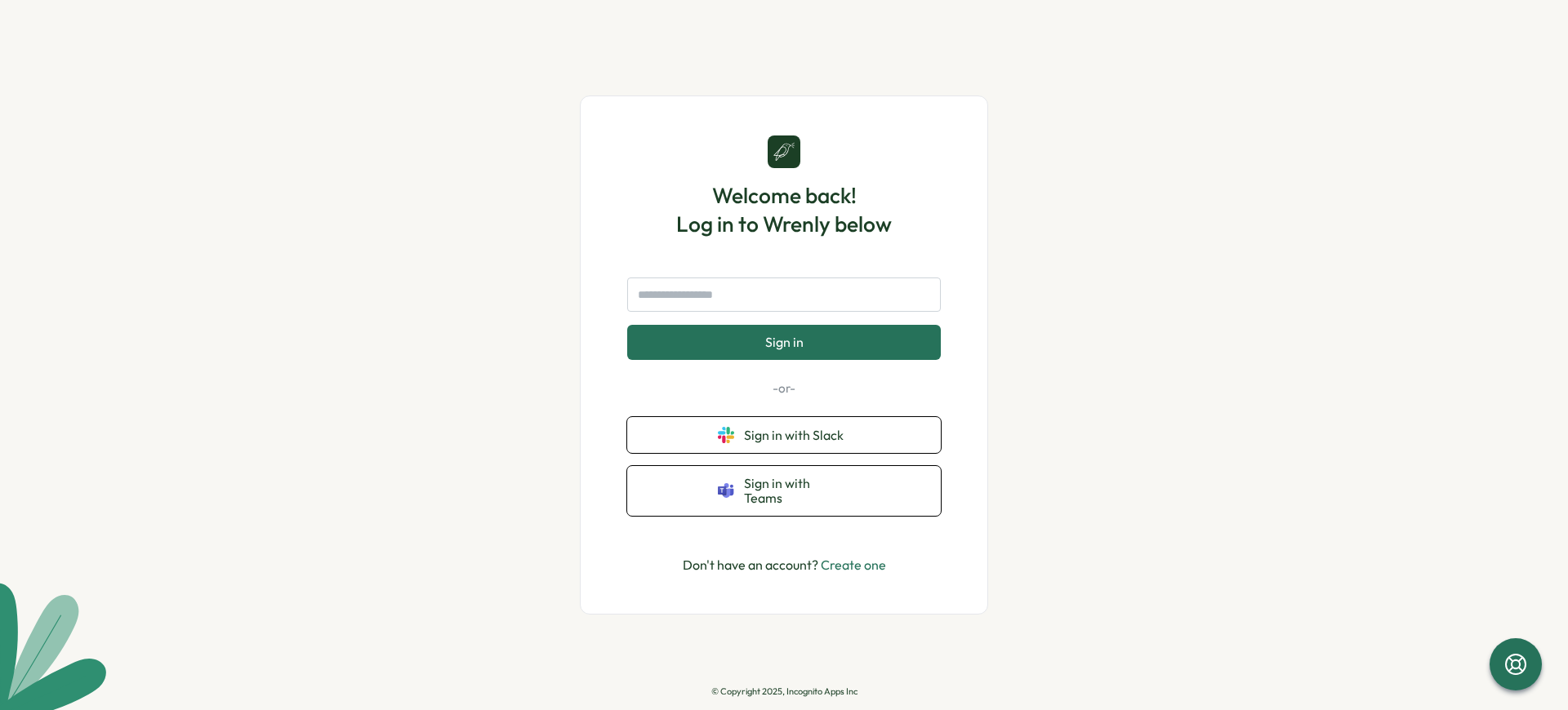
click at [784, 691] on p "© Copyright 2025, Incognito Apps Inc" at bounding box center [784, 692] width 146 height 11
click at [797, 434] on span "Sign in with Slack" at bounding box center [797, 435] width 106 height 15
click at [784, 691] on p "© Copyright 2025, Incognito Apps Inc" at bounding box center [784, 692] width 146 height 11
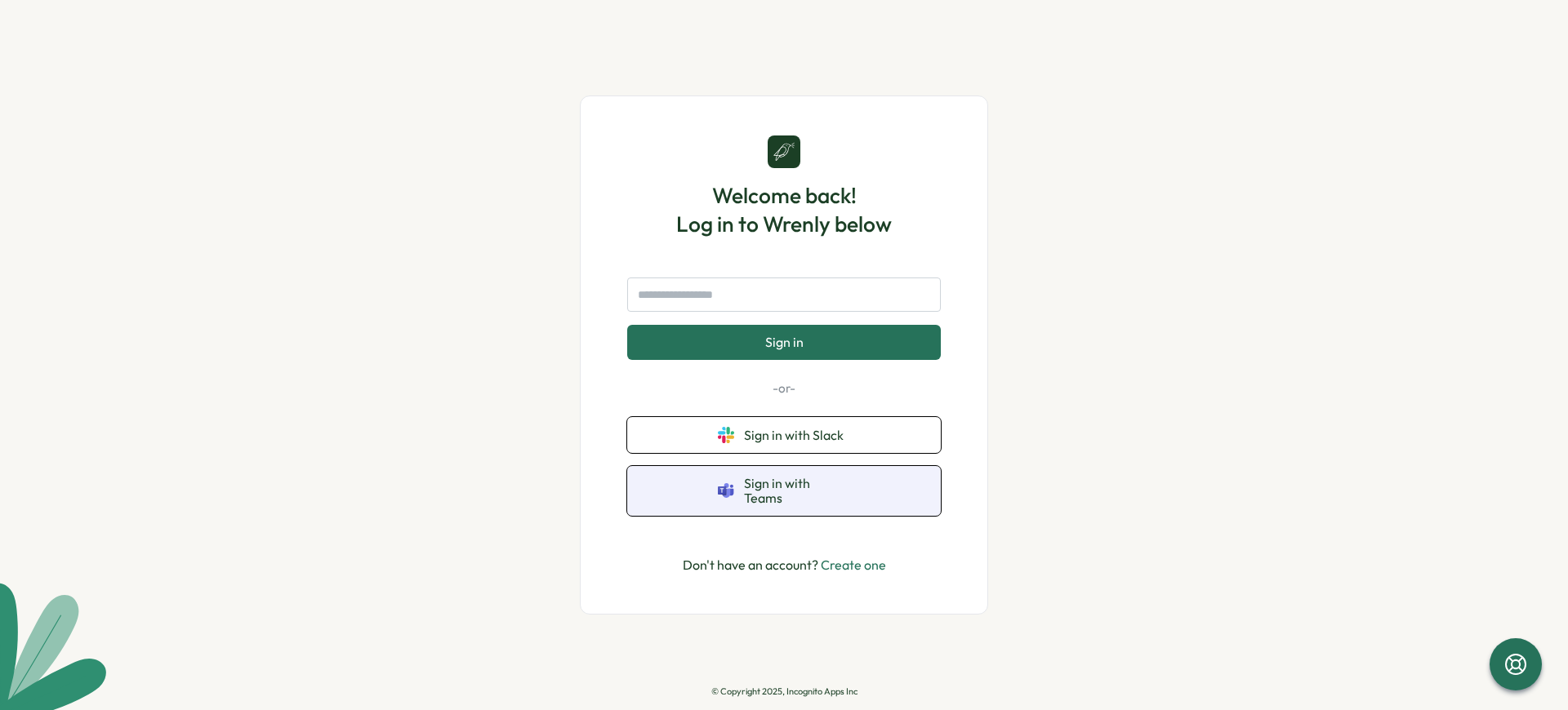
click at [797, 491] on span "Sign in with Teams" at bounding box center [797, 491] width 106 height 30
click at [854, 564] on link "Create one" at bounding box center [854, 565] width 65 height 16
